Goal: Information Seeking & Learning: Find specific fact

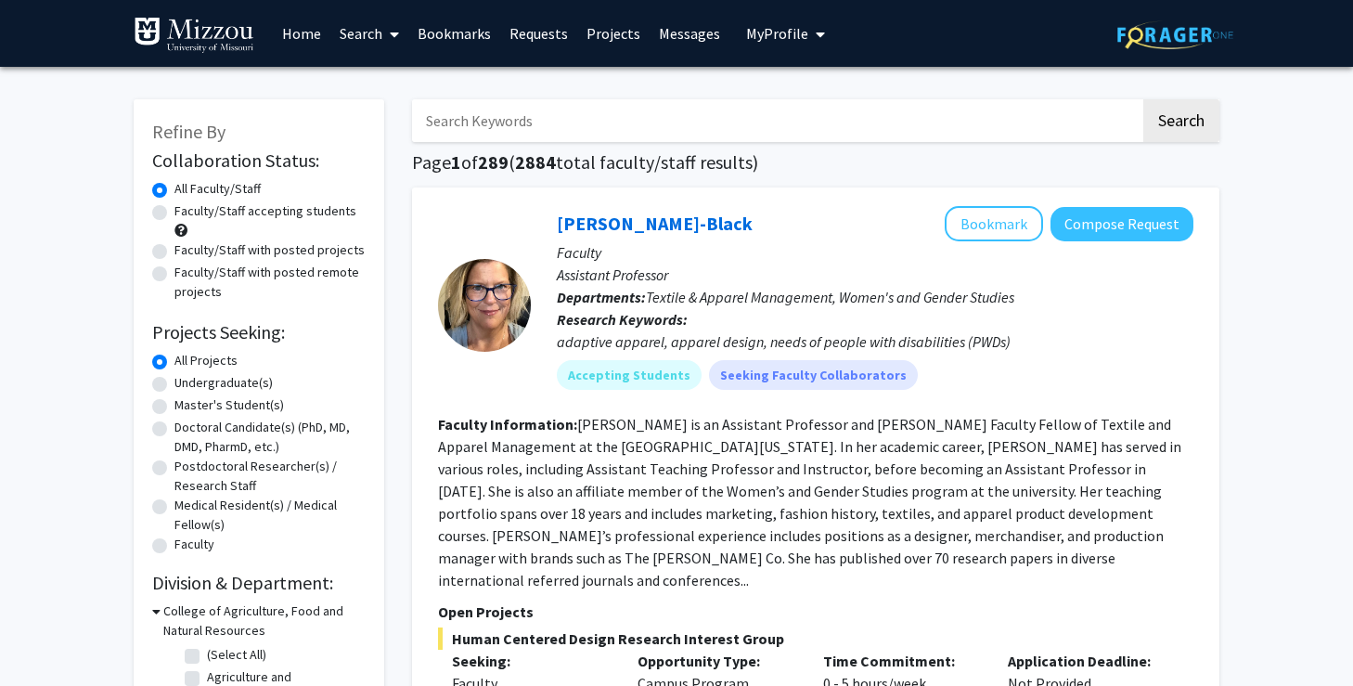
click at [497, 131] on input "Search Keywords" at bounding box center [776, 120] width 728 height 43
type input "[PERSON_NAME]"
click at [1143, 99] on button "Search" at bounding box center [1181, 120] width 76 height 43
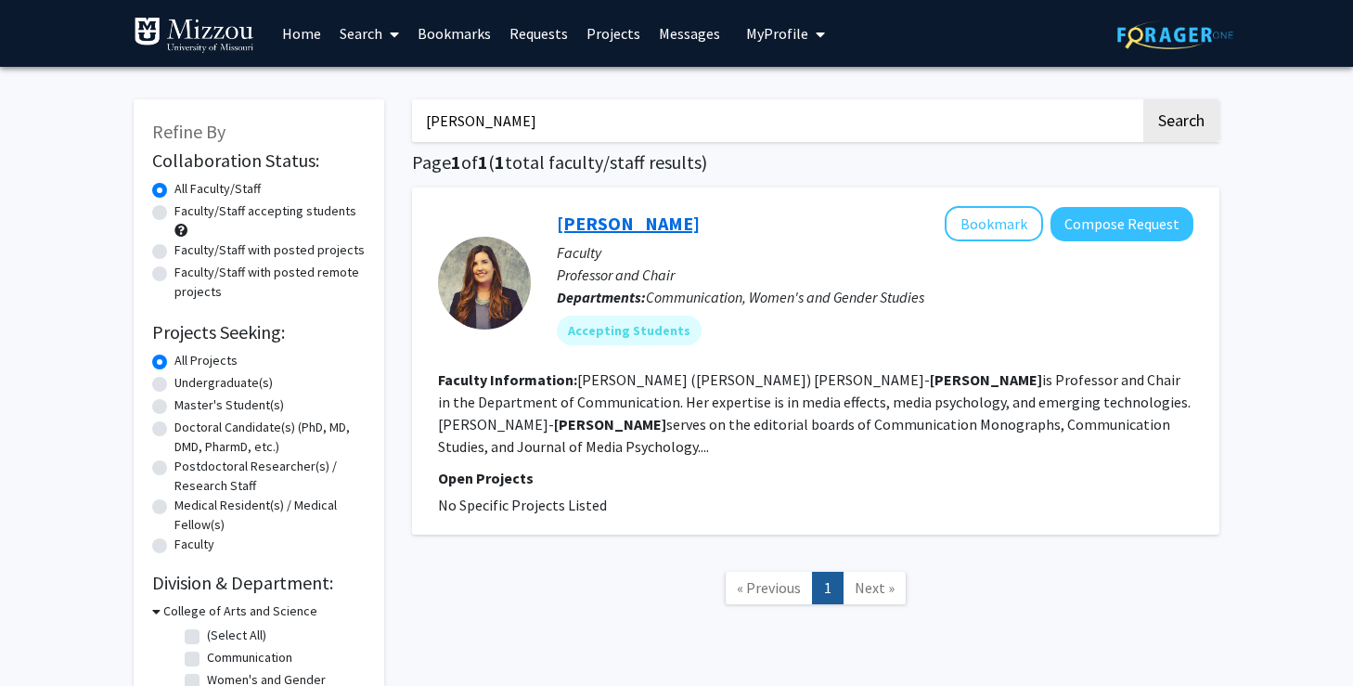
click at [700, 227] on link "[PERSON_NAME]" at bounding box center [628, 223] width 143 height 23
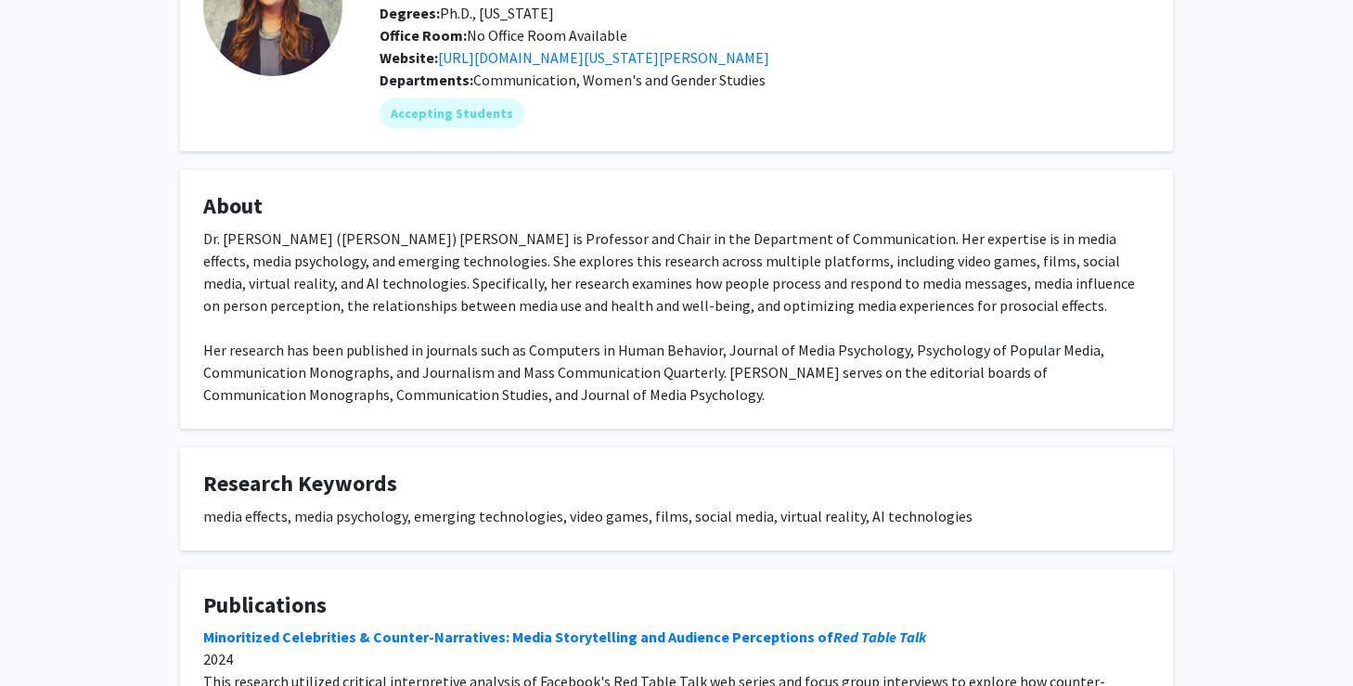
scroll to position [269, 0]
